Goal: Check status: Check status

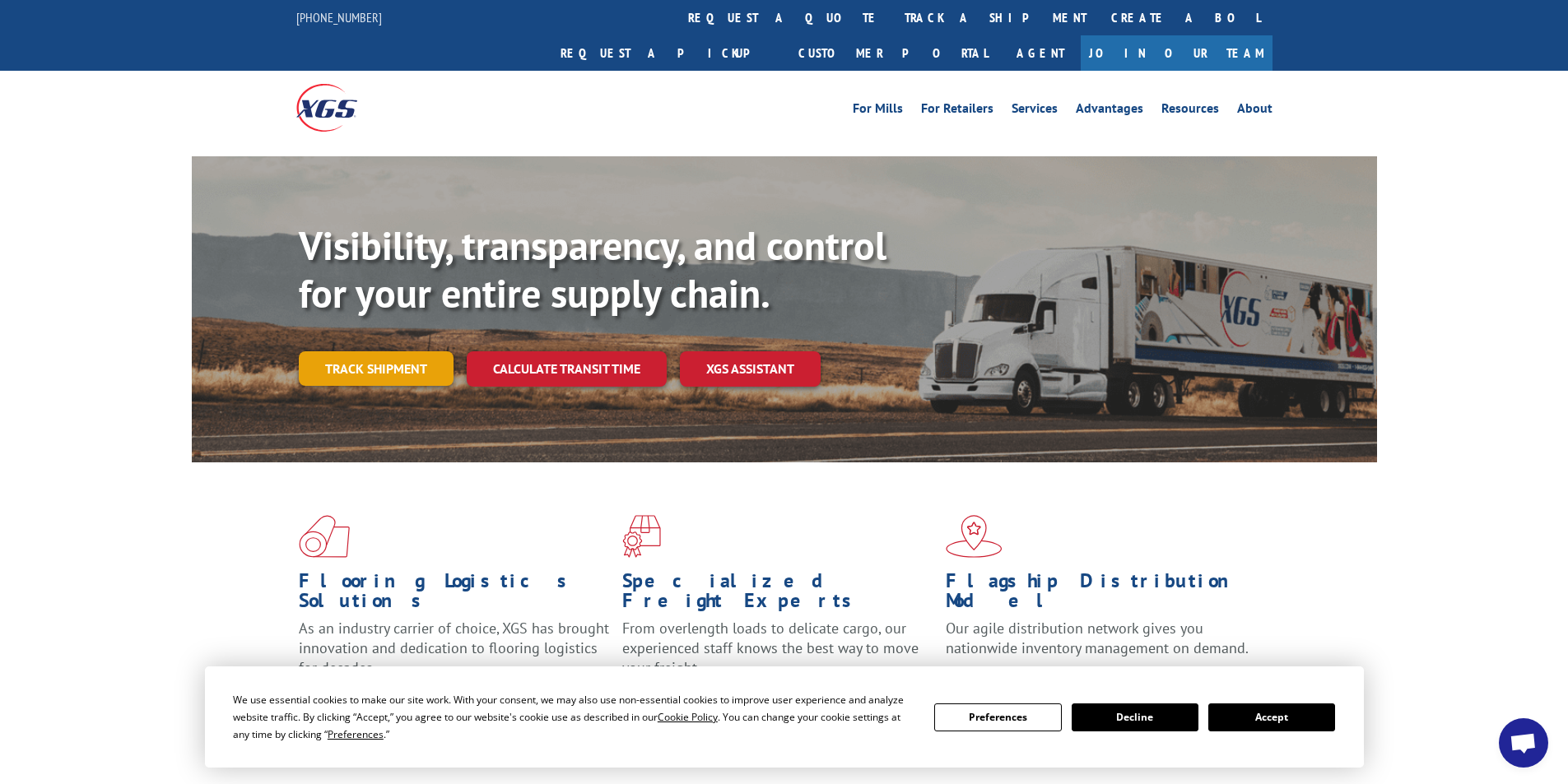
click at [352, 351] on link "Track shipment" at bounding box center [376, 369] width 155 height 35
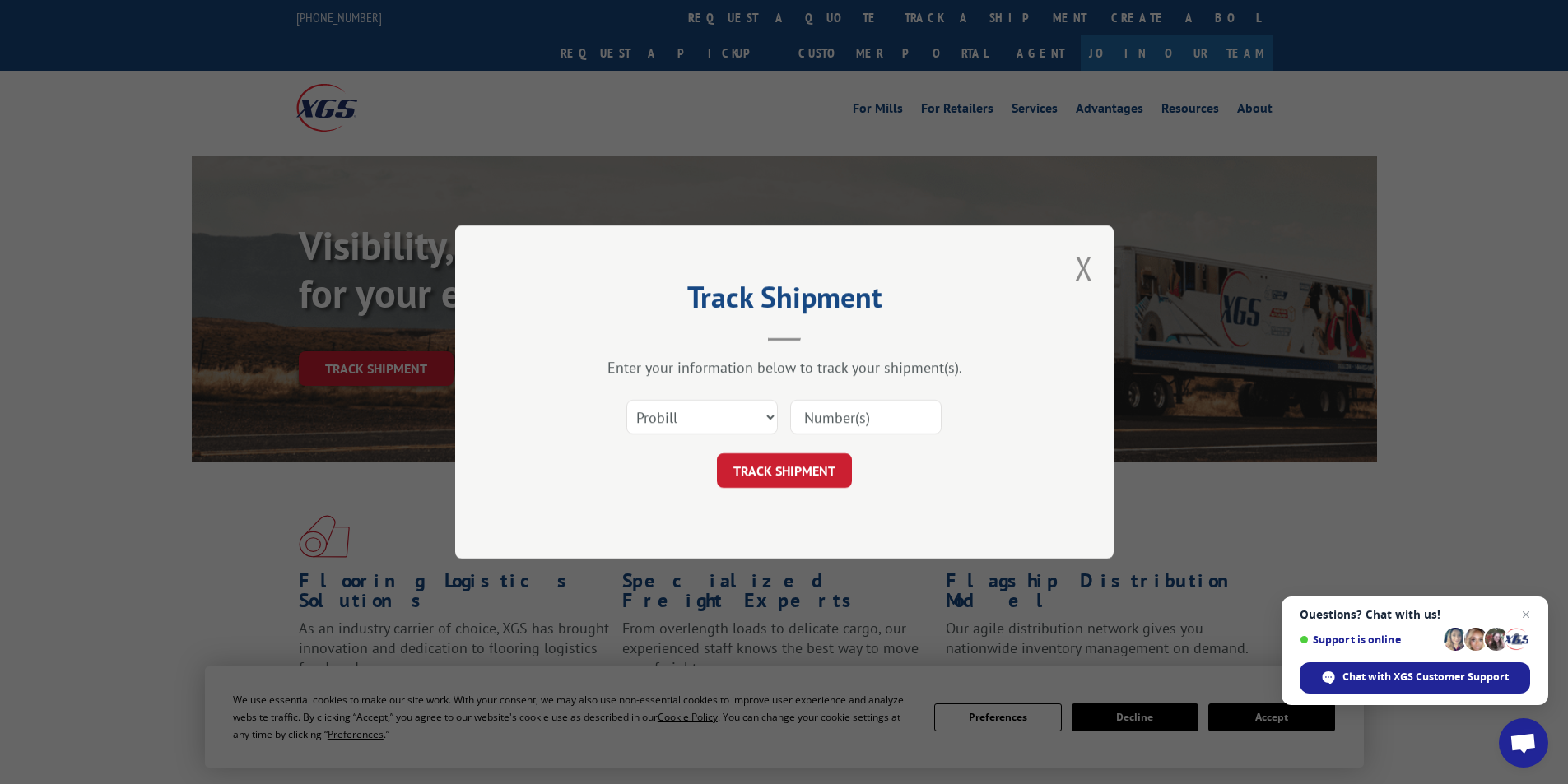
click at [800, 407] on input at bounding box center [866, 417] width 152 height 35
drag, startPoint x: 800, startPoint y: 407, endPoint x: 1061, endPoint y: 190, distance: 339.4
click at [1100, 122] on div "Track Shipment Enter your information below to track your shipment(s). Select c…" at bounding box center [784, 392] width 1568 height 784
click at [870, 406] on input at bounding box center [866, 417] width 152 height 35
click at [869, 405] on input at bounding box center [866, 417] width 152 height 35
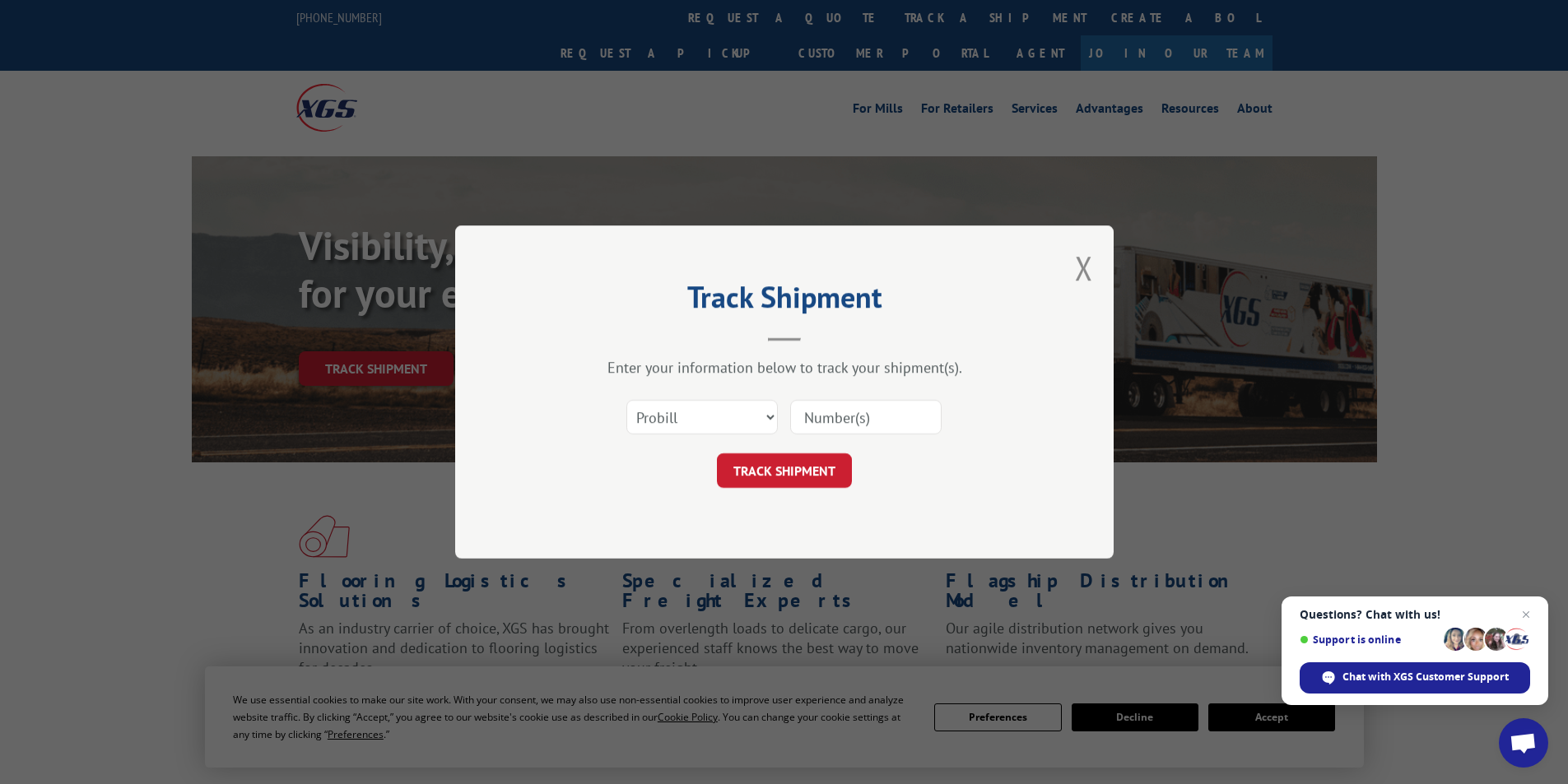
click at [854, 415] on input at bounding box center [866, 417] width 152 height 35
click at [904, 417] on input at bounding box center [866, 417] width 152 height 35
paste input "PRO# 12970539"
type input "PRO# 12970539"
click at [772, 464] on button "TRACK SHIPMENT" at bounding box center [784, 471] width 135 height 35
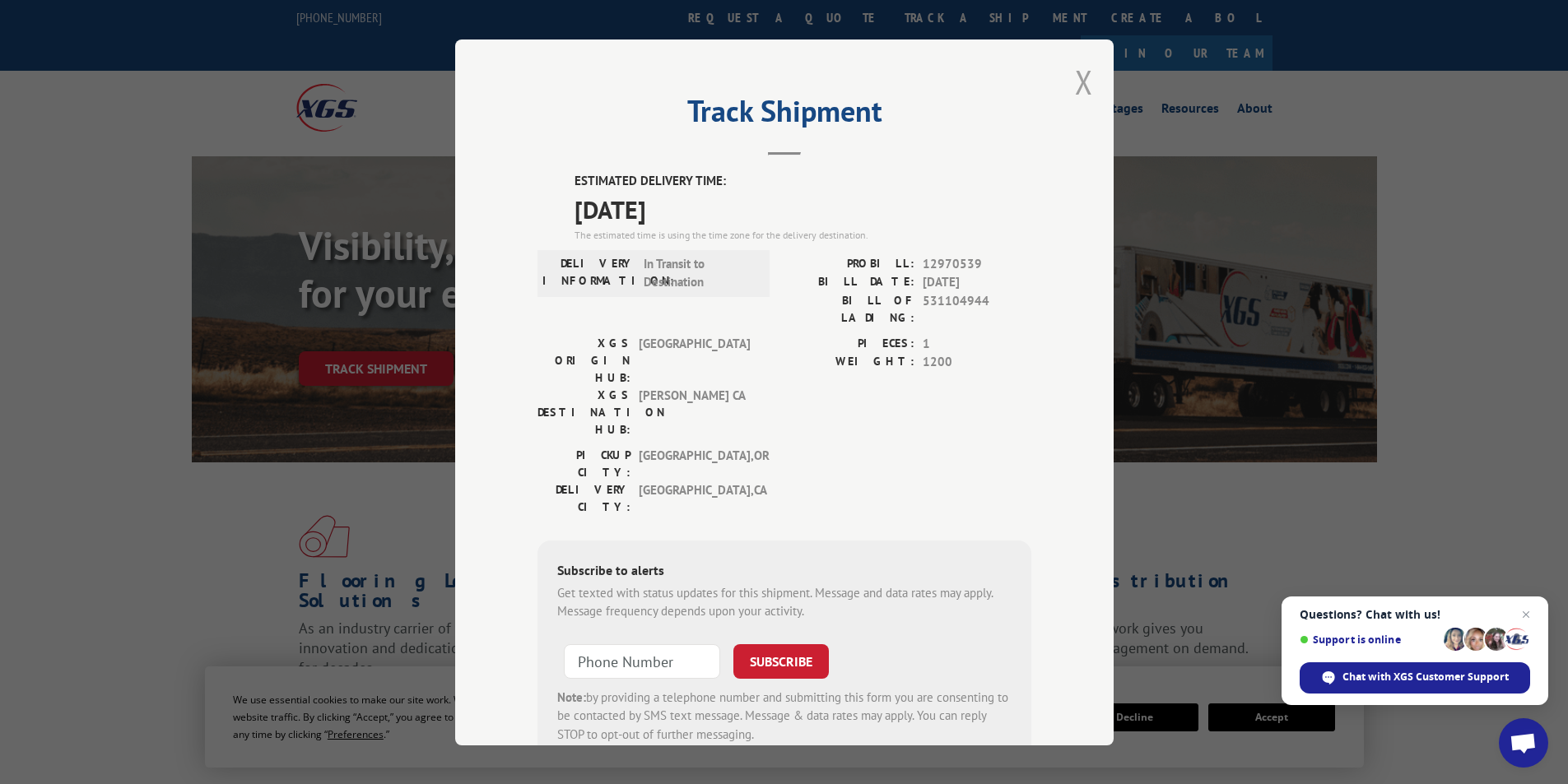
click at [1075, 87] on button "Close modal" at bounding box center [1084, 82] width 18 height 44
